Goal: Information Seeking & Learning: Learn about a topic

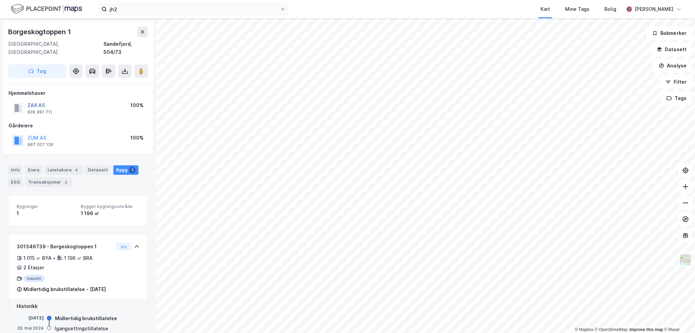
click at [0, 0] on button "ZAX AS" at bounding box center [0, 0] width 0 height 0
click at [0, 0] on button "ZOL AS" at bounding box center [0, 0] width 0 height 0
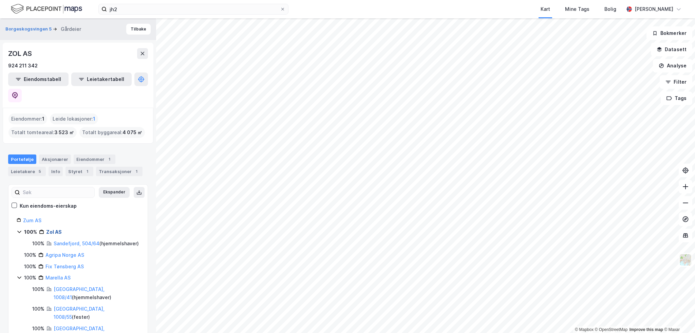
click at [56, 229] on link "Zol AS" at bounding box center [54, 232] width 16 height 6
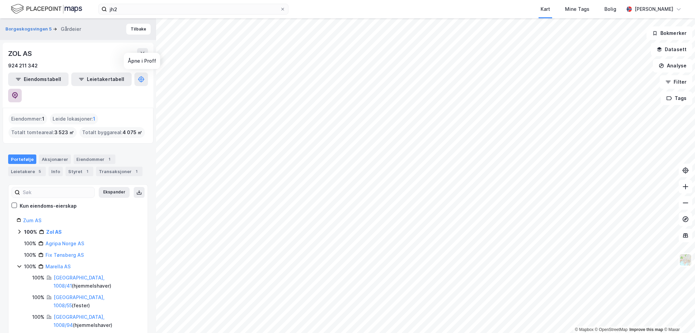
click at [18, 92] on icon at bounding box center [15, 95] width 7 height 7
click at [52, 229] on link "Zol AS" at bounding box center [54, 232] width 16 height 6
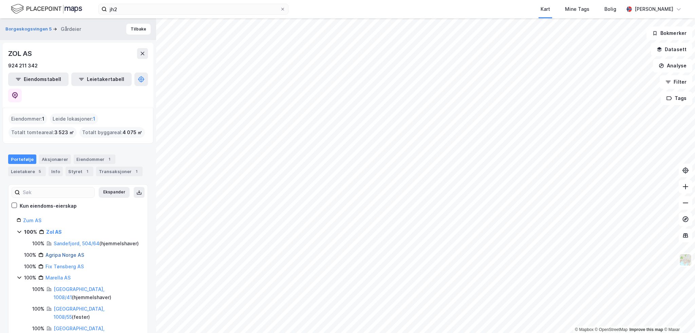
click at [57, 252] on link "Agripa Norge AS" at bounding box center [64, 255] width 39 height 6
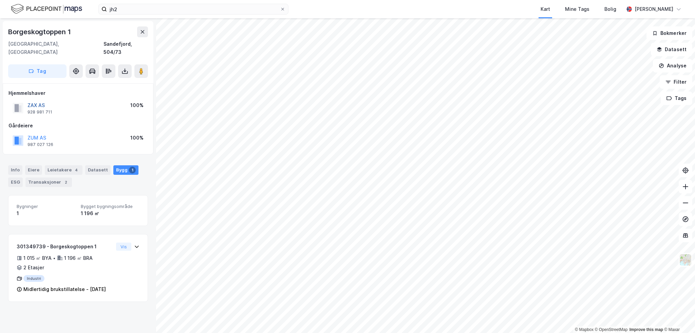
click at [0, 0] on button "ZAX AS" at bounding box center [0, 0] width 0 height 0
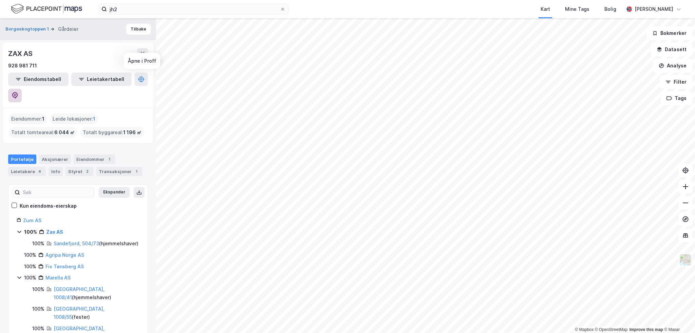
click at [18, 92] on icon at bounding box center [15, 95] width 7 height 7
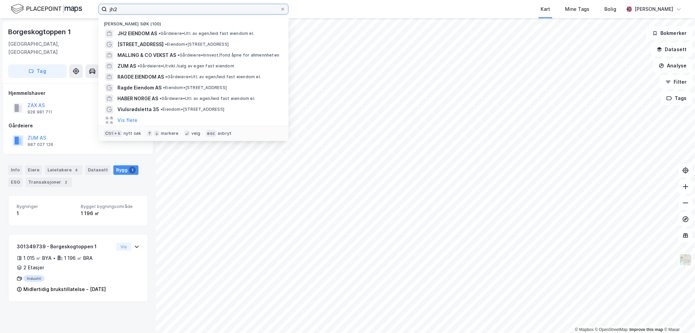
drag, startPoint x: 125, startPoint y: 8, endPoint x: 57, endPoint y: 9, distance: 68.2
click at [57, 9] on div "jh2 Nylige søk (100) JH2 EIENDOM AS • Gårdeiere • Utl. av egen/leid fast eiendo…" at bounding box center [347, 9] width 695 height 18
click at [0, 0] on button "ZAX AS" at bounding box center [0, 0] width 0 height 0
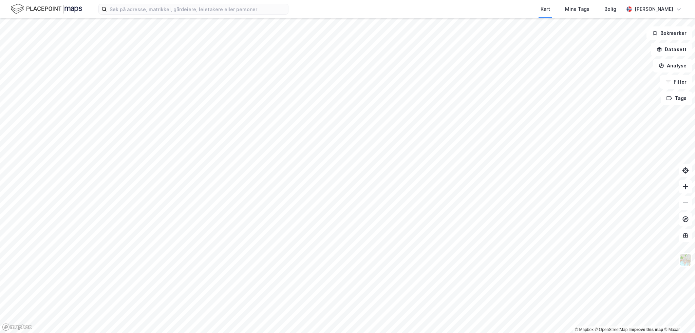
click at [171, 15] on div "Kart Mine Tags Bolig [PERSON_NAME]" at bounding box center [347, 9] width 695 height 18
click at [171, 11] on input at bounding box center [197, 9] width 181 height 10
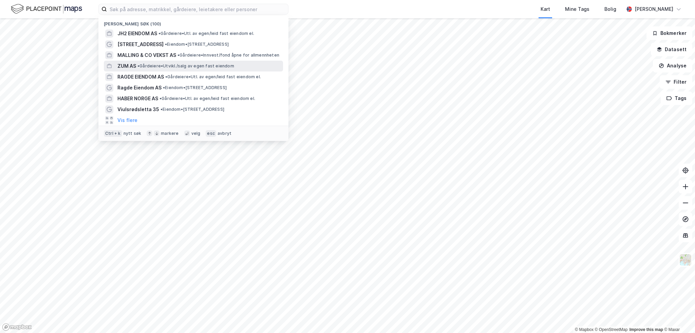
click at [161, 65] on span "• Gårdeiere • [GEOGRAPHIC_DATA]/salg av egen fast eiendom" at bounding box center [185, 65] width 97 height 5
